Goal: Task Accomplishment & Management: Manage account settings

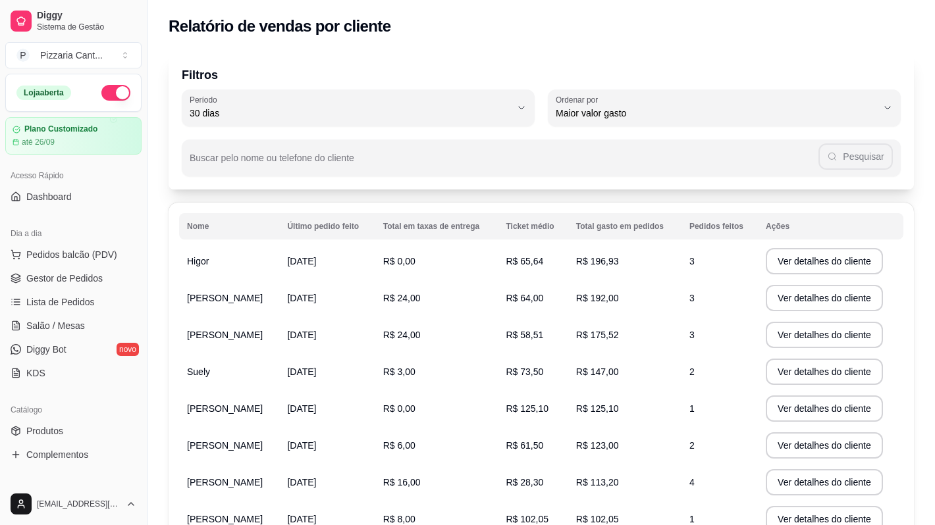
select select "30"
select select "HIGHEST_TOTAL_SPENT_WITH_ORDERS"
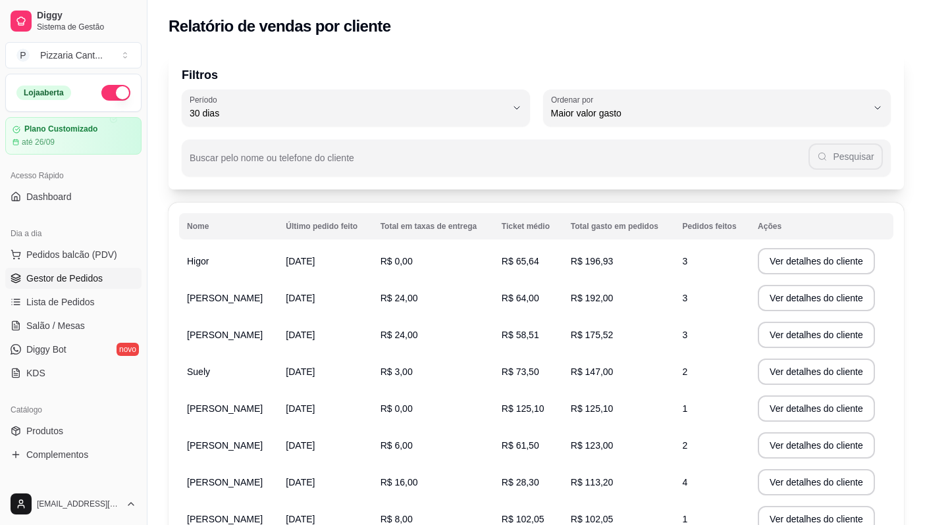
click at [74, 283] on span "Gestor de Pedidos" at bounding box center [64, 278] width 76 height 13
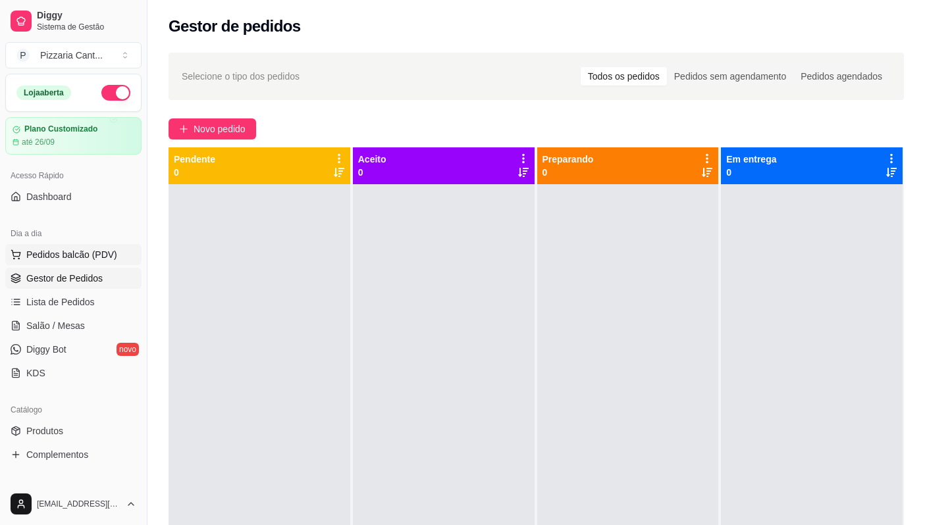
click at [68, 254] on span "Pedidos balcão (PDV)" at bounding box center [71, 254] width 91 height 13
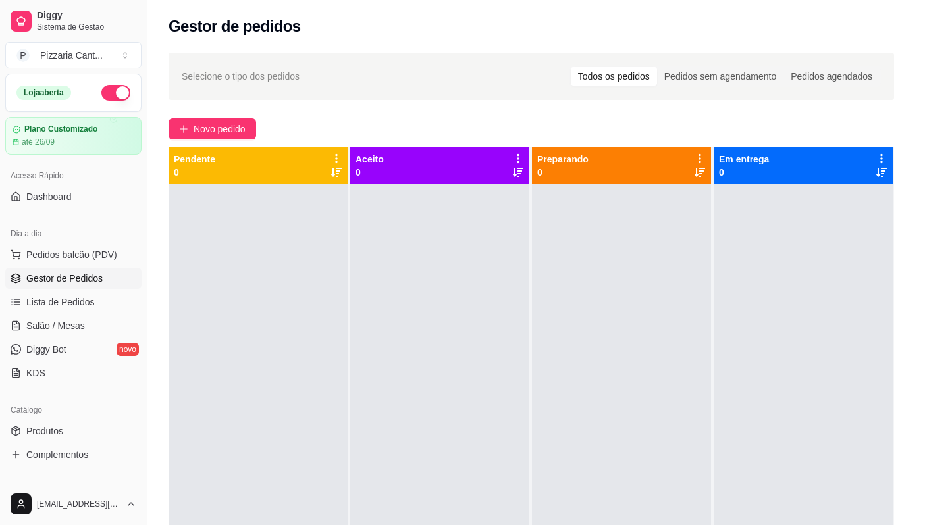
click at [82, 306] on h4 "PEQUENA" at bounding box center [100, 298] width 130 height 16
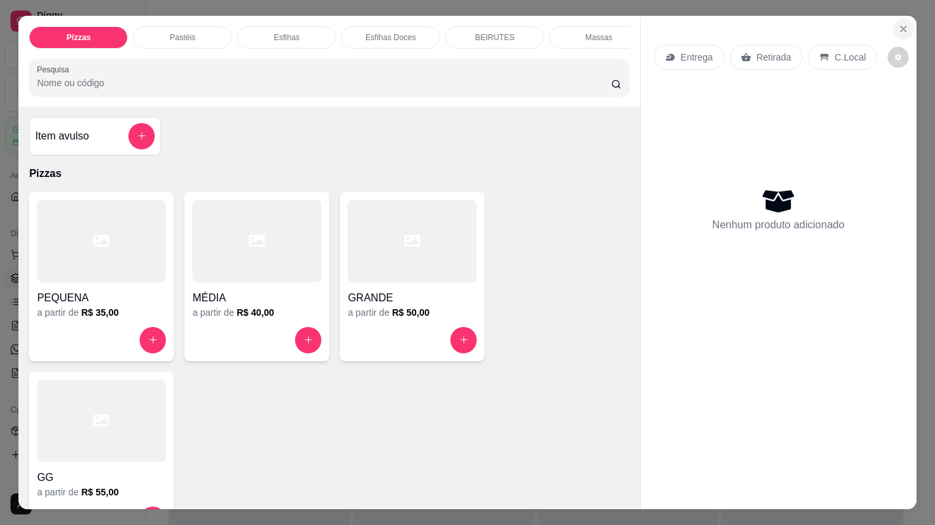
click at [898, 26] on icon "Close" at bounding box center [903, 29] width 11 height 11
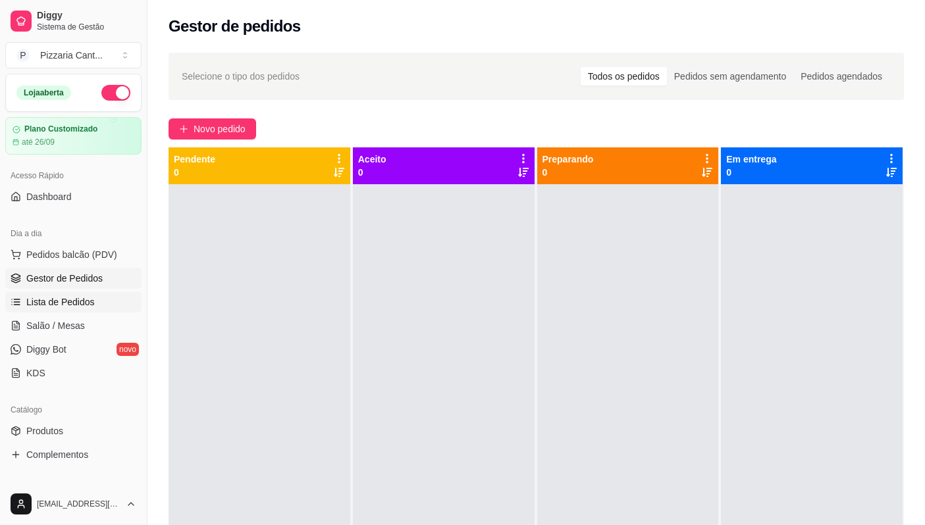
click at [72, 300] on span "Lista de Pedidos" at bounding box center [60, 302] width 68 height 13
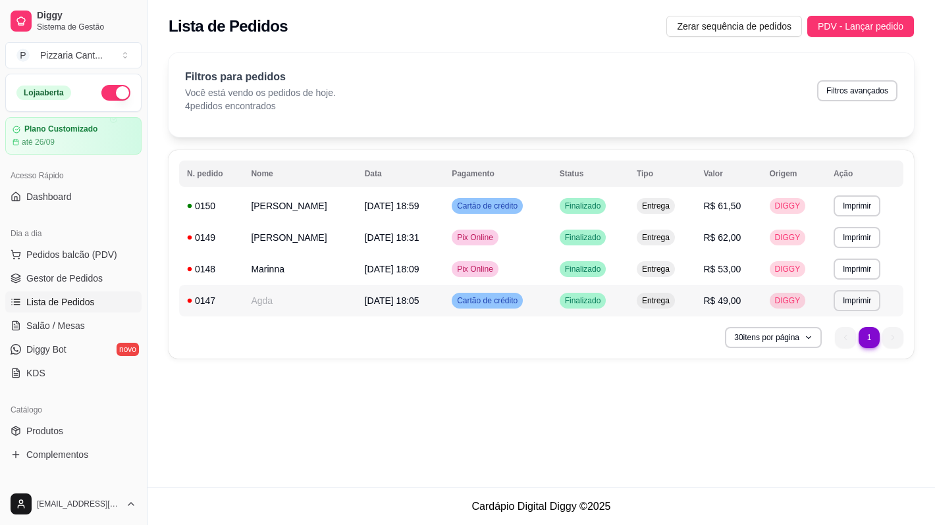
click at [547, 295] on td "Cartão de crédito" at bounding box center [498, 301] width 108 height 32
click at [556, 271] on td "Finalizado" at bounding box center [590, 270] width 77 height 32
click at [558, 239] on td "Finalizado" at bounding box center [590, 238] width 77 height 32
click at [543, 200] on td "Cartão de crédito" at bounding box center [498, 206] width 108 height 32
